Goal: Information Seeking & Learning: Learn about a topic

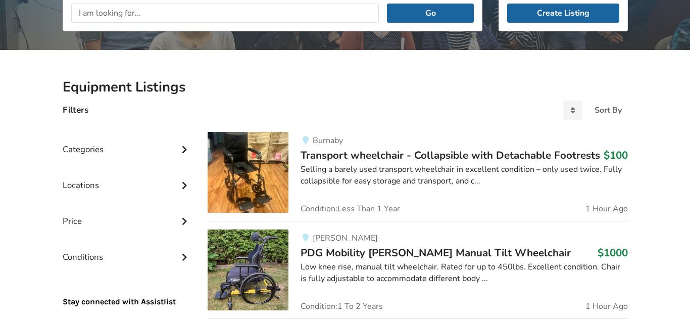
scroll to position [160, 0]
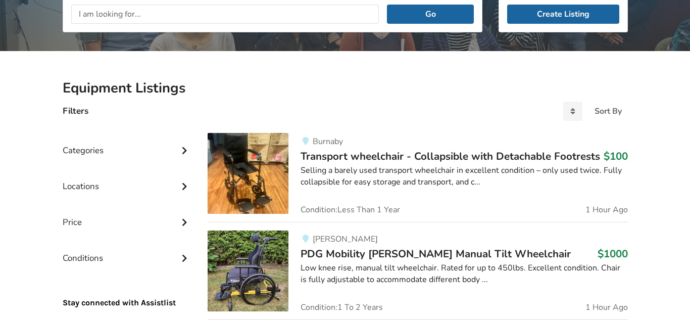
click at [107, 187] on div "Locations" at bounding box center [127, 179] width 129 height 36
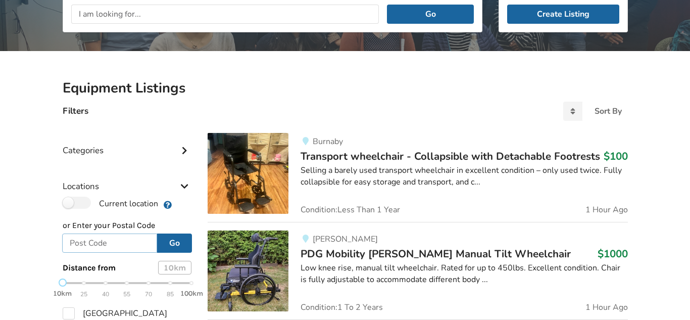
click at [84, 244] on input "text" at bounding box center [109, 242] width 95 height 19
click at [149, 285] on div "10km 25 40 55 70 85 100km" at bounding box center [127, 288] width 129 height 18
type input "h3x2l2"
click at [180, 244] on button "Go" at bounding box center [174, 242] width 35 height 19
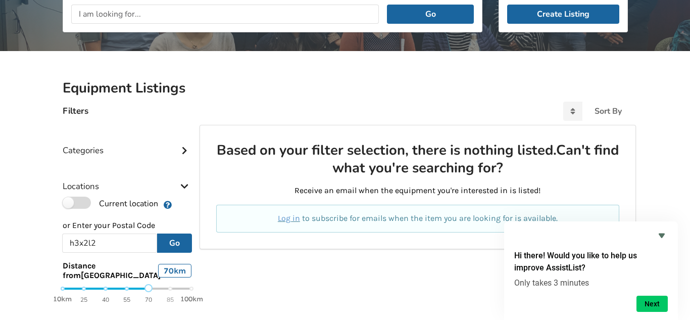
click at [86, 202] on label "Current location" at bounding box center [110, 203] width 95 height 13
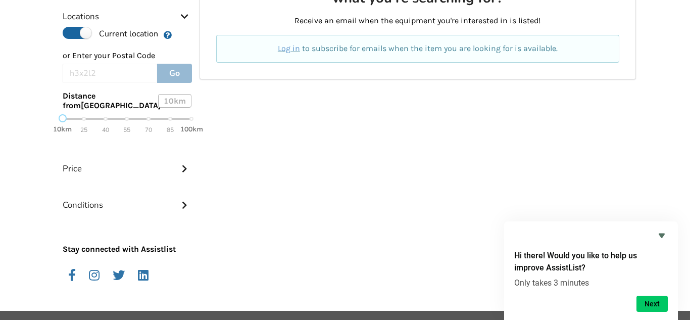
scroll to position [331, 0]
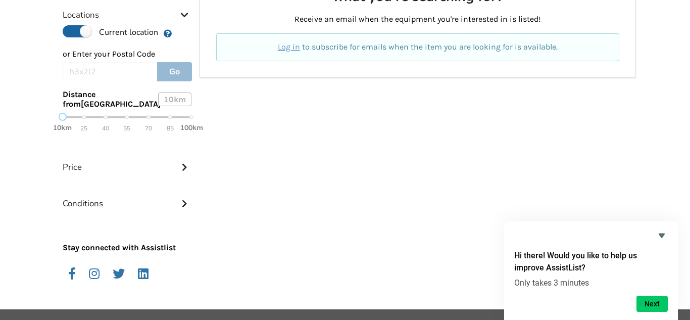
click at [160, 206] on div "Conditions" at bounding box center [127, 196] width 129 height 36
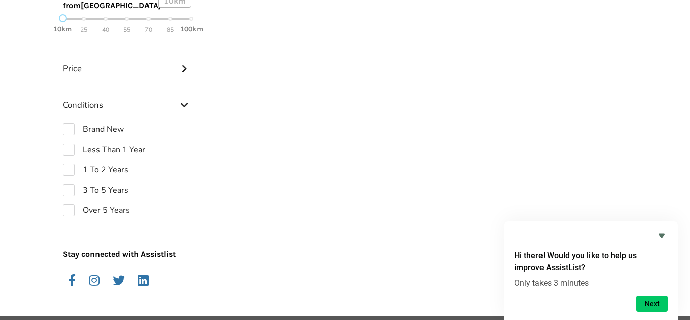
scroll to position [456, 0]
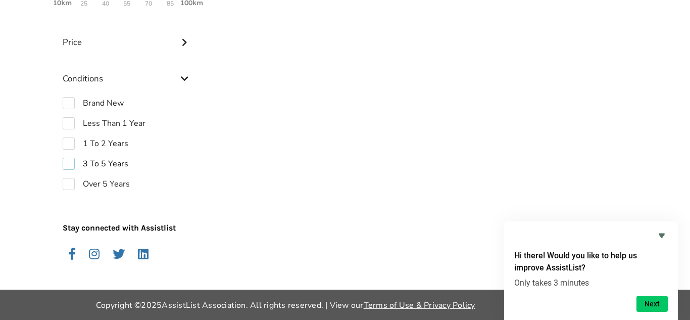
click at [70, 163] on label "3 To 5 Years" at bounding box center [96, 164] width 66 height 12
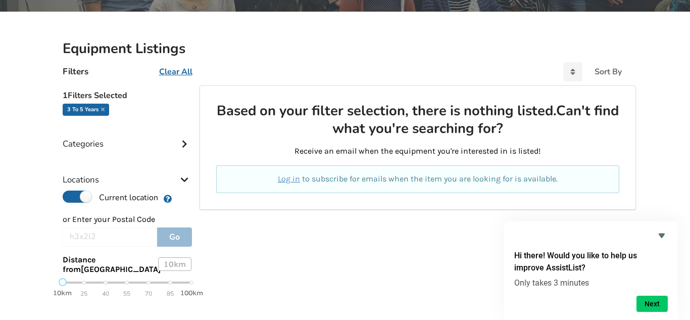
scroll to position [194, 0]
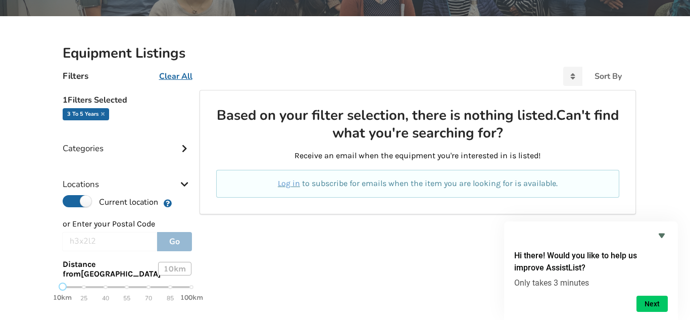
click at [182, 76] on u "Clear All" at bounding box center [175, 76] width 33 height 11
checkbox input "false"
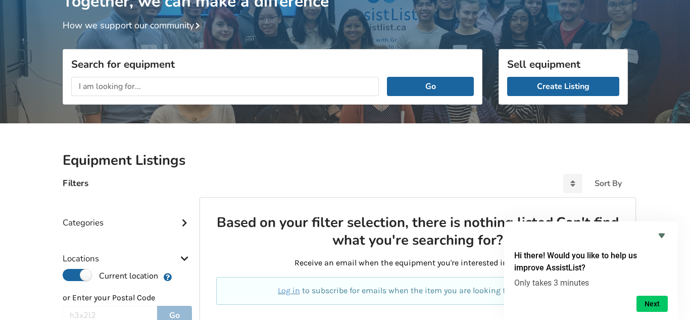
scroll to position [87, 0]
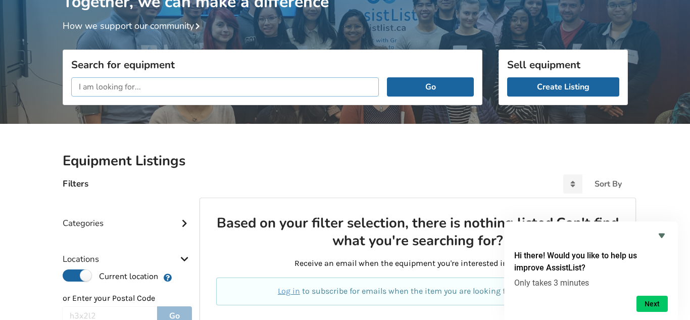
click at [191, 88] on input "text" at bounding box center [225, 86] width 308 height 19
type input "b"
type input "a"
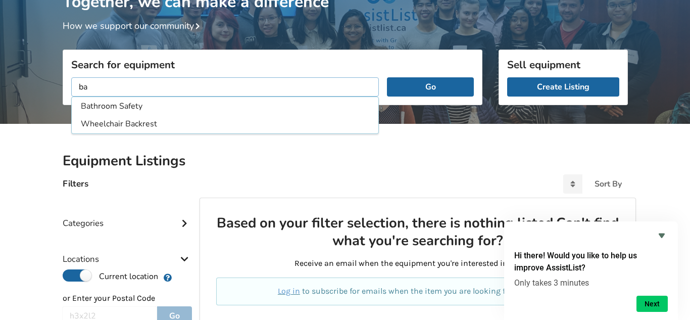
type input "b"
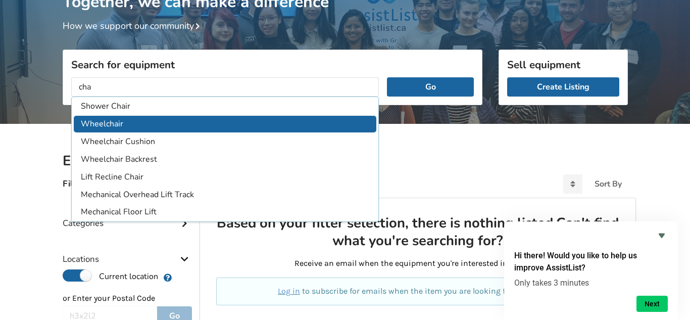
click at [171, 129] on li "Wheelchair" at bounding box center [225, 124] width 303 height 17
type input "Wheelchair"
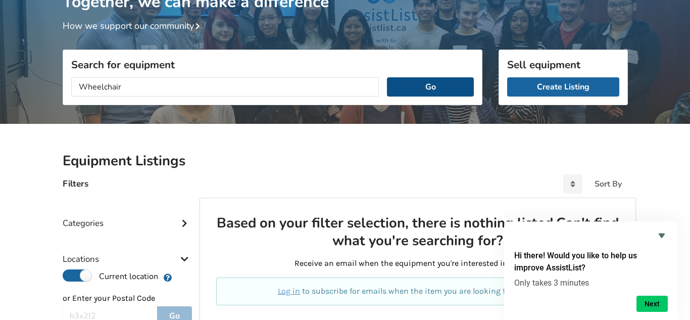
click at [447, 84] on button "Go" at bounding box center [430, 86] width 86 height 19
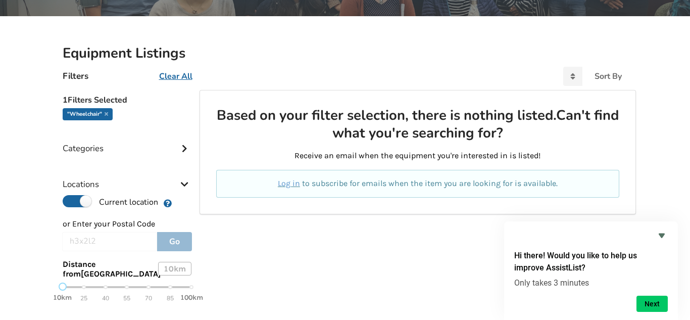
scroll to position [193, 0]
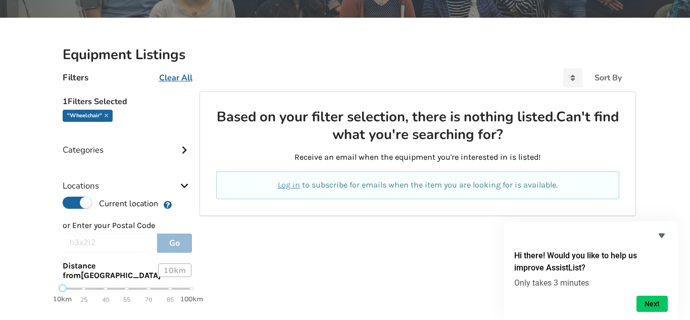
click at [190, 290] on div "10km 25 40 55 70 85 100km" at bounding box center [127, 294] width 129 height 18
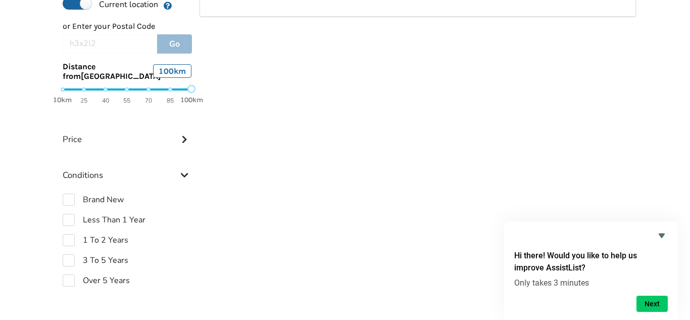
scroll to position [392, 0]
click at [644, 303] on button "Next" at bounding box center [652, 304] width 31 height 16
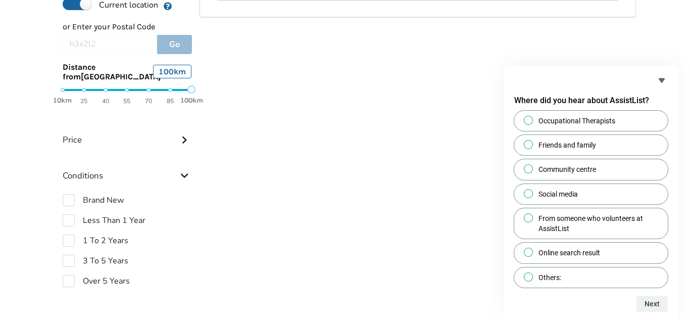
click at [99, 45] on div "h3x2l2" at bounding box center [109, 44] width 95 height 19
click at [173, 72] on div "100 km" at bounding box center [172, 72] width 38 height 14
click at [71, 8] on label "Current location" at bounding box center [110, 4] width 95 height 13
radio input "false"
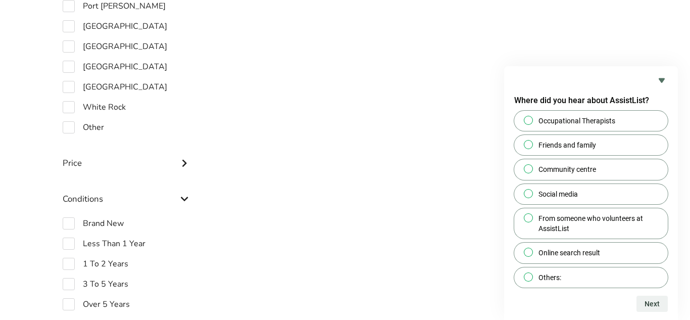
scroll to position [789, 0]
click at [69, 126] on label "Other" at bounding box center [83, 127] width 41 height 12
checkbox input "true"
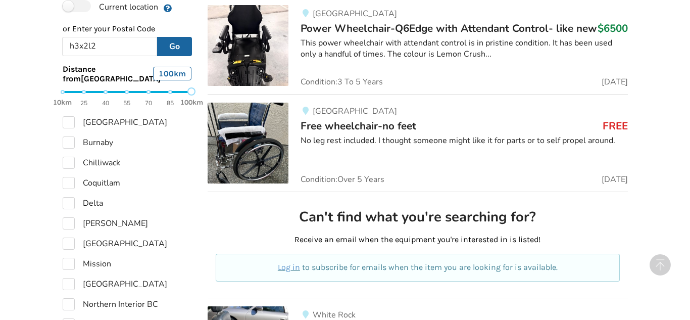
scroll to position [193, 0]
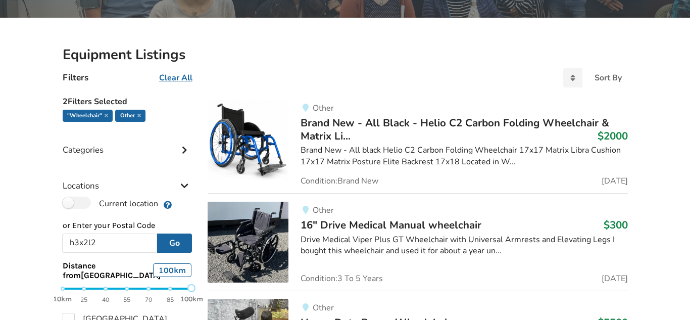
scroll to position [87, 0]
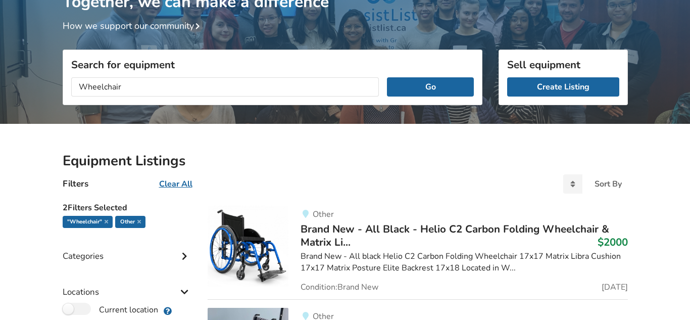
scroll to position [194, 0]
